Goal: Task Accomplishment & Management: Complete application form

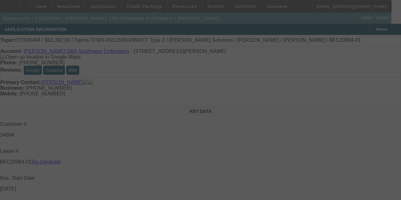
select select "3"
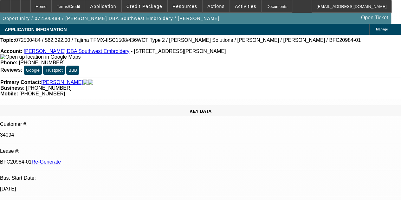
select select "0.2"
select select "2"
select select "0.1"
select select "4"
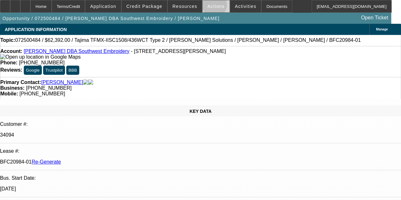
click at [210, 6] on span "Actions" at bounding box center [215, 6] width 17 height 5
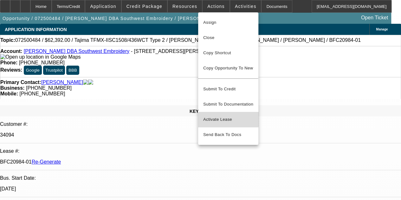
click at [213, 116] on span "Activate Lease" at bounding box center [228, 120] width 50 height 8
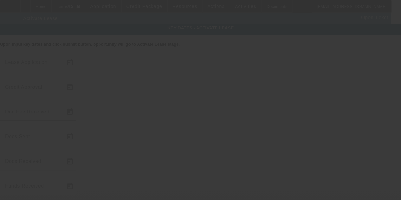
type input "7/21/2025"
type input "9/2/2025"
type input "9/24/2025"
type input "9/5/2025"
type input "9/23/2025"
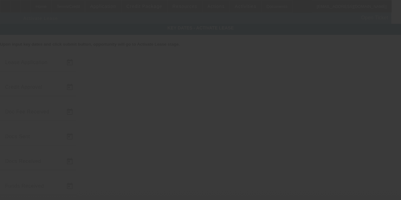
type input "9/24/2025"
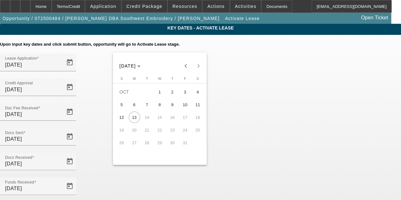
click at [279, 147] on div at bounding box center [200, 100] width 401 height 200
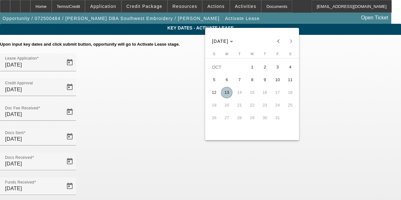
click at [226, 92] on span "13" at bounding box center [226, 92] width 11 height 11
type input "10/13/2025"
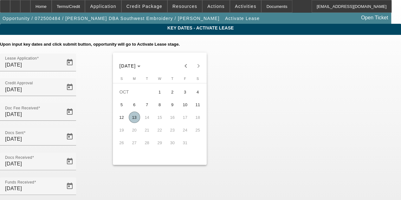
click at [134, 120] on span "13" at bounding box center [134, 116] width 11 height 11
type input "10/13/2025"
type input "11/1/2025"
type input "12/1/2025"
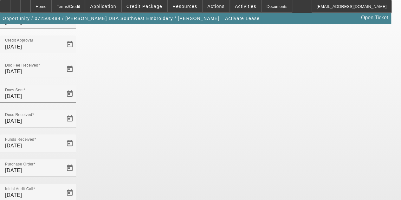
scroll to position [65, 0]
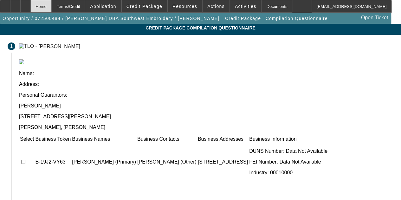
click at [52, 7] on div "Home" at bounding box center [40, 6] width 21 height 13
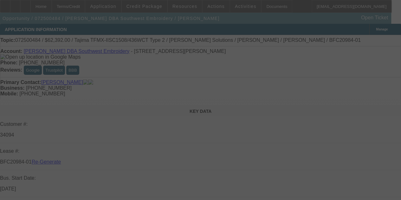
select select "4"
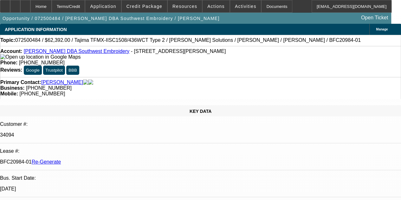
select select "0.2"
select select "2"
select select "0.1"
select select "4"
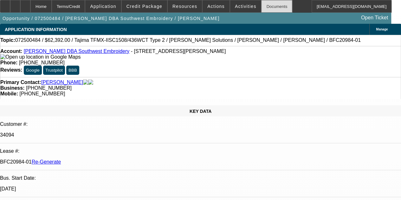
click at [267, 6] on div "Documents" at bounding box center [276, 6] width 31 height 13
click at [25, 4] on icon at bounding box center [25, 4] width 0 height 0
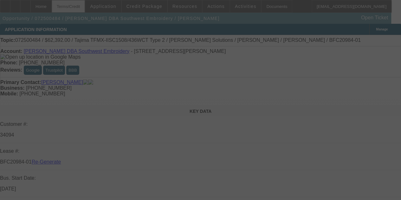
select select "4"
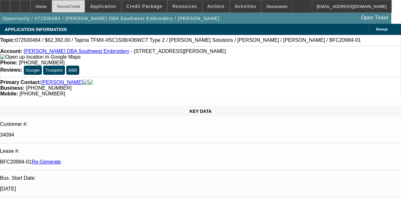
select select "0.2"
select select "2"
select select "0.1"
select select "4"
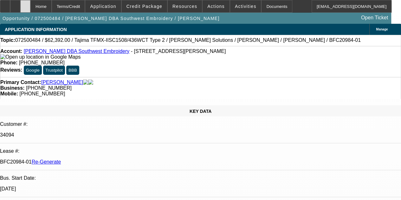
click at [25, 4] on icon at bounding box center [25, 4] width 0 height 0
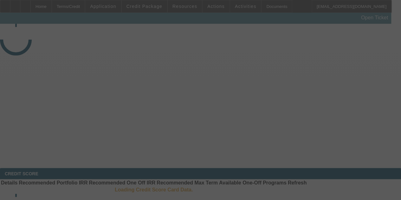
select select "4"
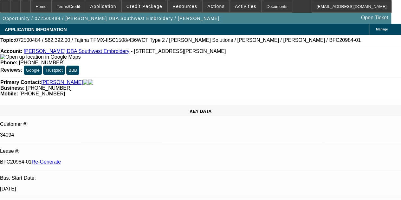
select select "0.2"
select select "2"
select select "0.1"
select select "4"
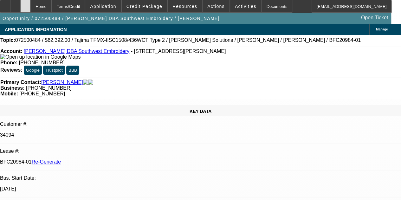
click at [25, 4] on icon at bounding box center [25, 4] width 0 height 0
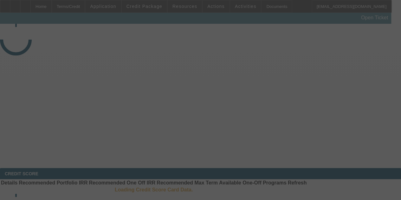
select select "4"
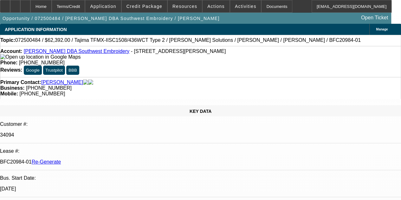
select select "0.2"
select select "2"
select select "0.1"
select select "4"
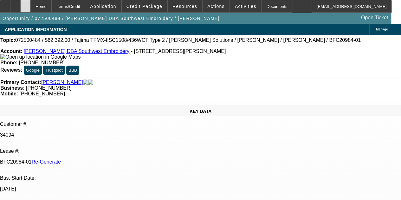
click at [30, 4] on div at bounding box center [25, 6] width 10 height 13
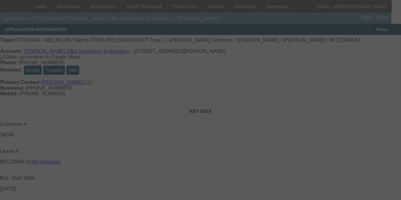
select select "4"
select select "0.2"
select select "2"
select select "0.1"
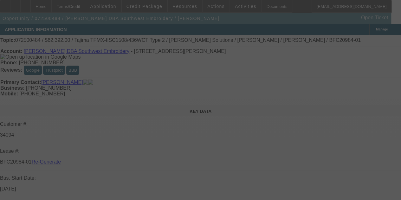
select select "4"
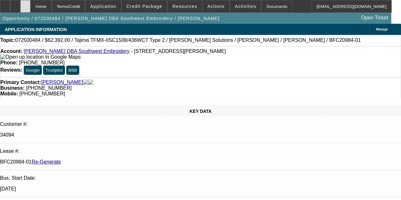
click at [30, 4] on div at bounding box center [25, 6] width 10 height 13
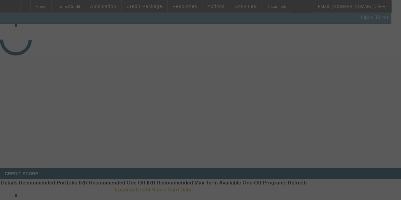
select select "4"
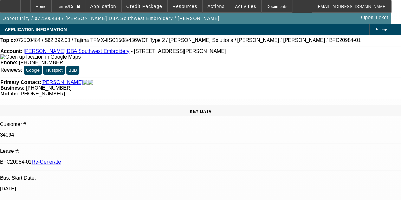
select select "0.2"
select select "2"
select select "0.1"
select select "4"
